Goal: Information Seeking & Learning: Find specific fact

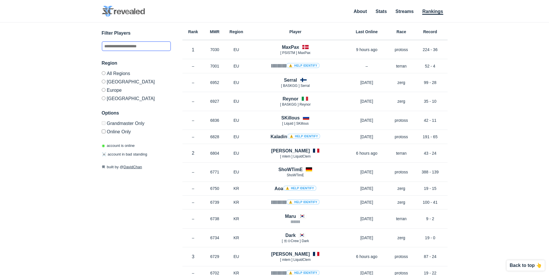
click at [149, 44] on input "text" at bounding box center [136, 46] width 69 height 10
click at [118, 82] on label "[GEOGRAPHIC_DATA]" at bounding box center [136, 81] width 69 height 8
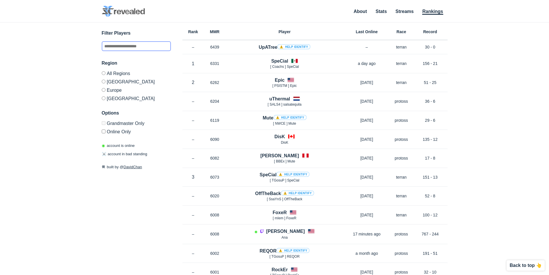
click at [133, 42] on input "text" at bounding box center [136, 46] width 69 height 10
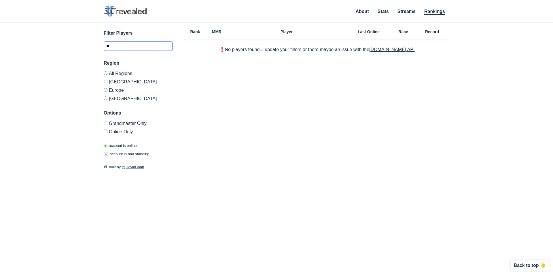
type input "*"
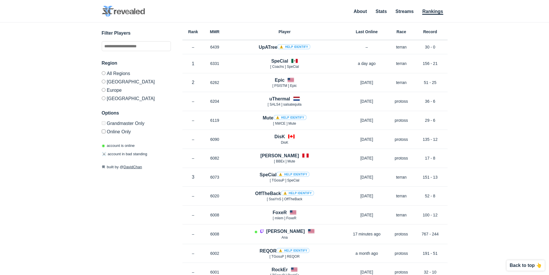
click at [106, 123] on label "Grandmaster Only" at bounding box center [136, 124] width 69 height 6
click at [101, 120] on div "✕ Filter Players Region All Regions [GEOGRAPHIC_DATA] [GEOGRAPHIC_DATA] [GEOGRA…" at bounding box center [274, 141] width 537 height 238
click at [101, 131] on div "✕ Filter Players Region All Regions [GEOGRAPHIC_DATA] [GEOGRAPHIC_DATA] [GEOGRA…" at bounding box center [274, 141] width 537 height 238
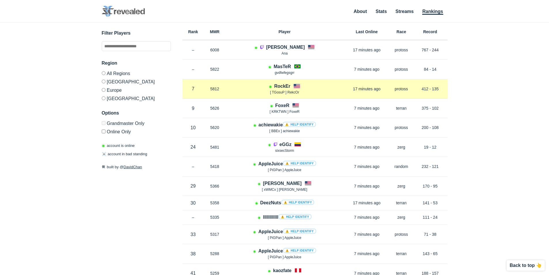
click at [213, 90] on p "5812" at bounding box center [215, 89] width 22 height 6
click at [279, 85] on h4 "RockEr" at bounding box center [282, 86] width 16 height 7
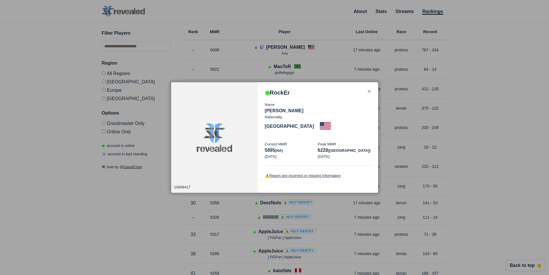
click at [272, 106] on div "Name [PERSON_NAME] Nationality [DEMOGRAPHIC_DATA] Current MMR 5895 (na) [DATE] …" at bounding box center [318, 130] width 106 height 69
click at [216, 129] on div "10898417" at bounding box center [214, 137] width 86 height 111
click at [371, 94] on div "◉ RockEr Name [PERSON_NAME] Nationality [DEMOGRAPHIC_DATA] Current MMR 5895 (na…" at bounding box center [318, 137] width 120 height 111
click at [379, 95] on div at bounding box center [274, 137] width 549 height 275
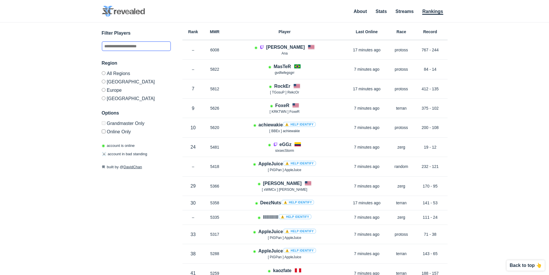
click at [124, 43] on input "text" at bounding box center [136, 46] width 69 height 10
